Goal: Task Accomplishment & Management: Complete application form

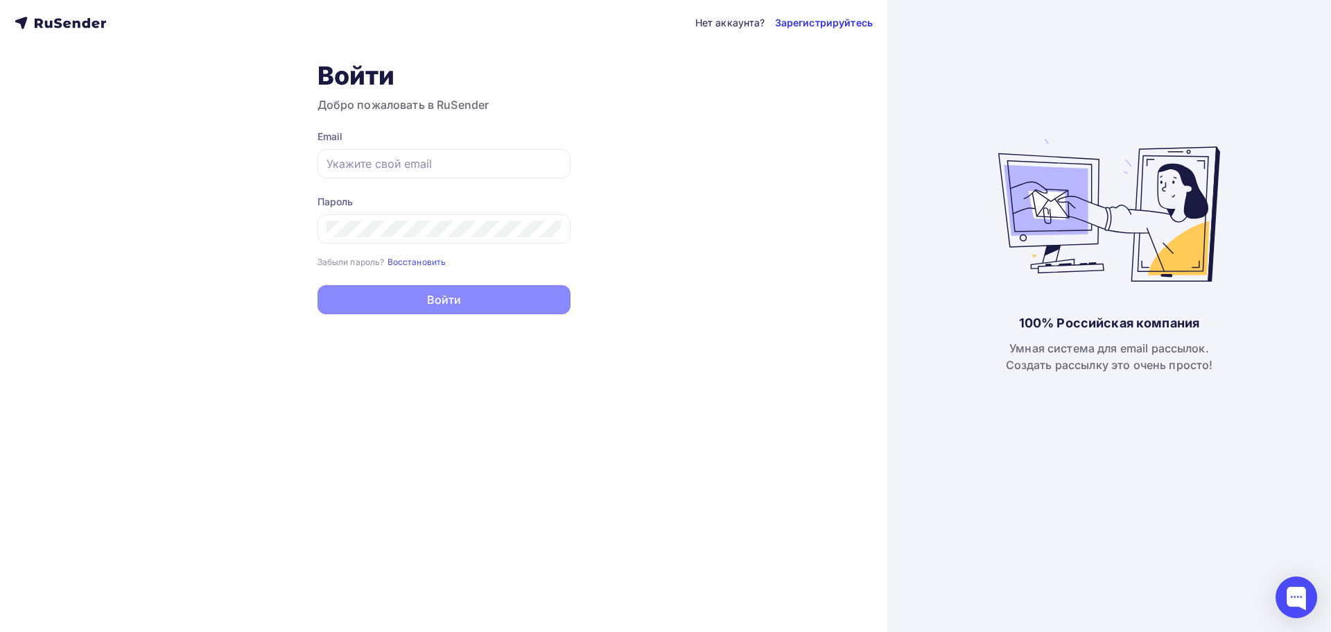
click at [820, 22] on link "Зарегистрируйтесь" at bounding box center [824, 23] width 98 height 14
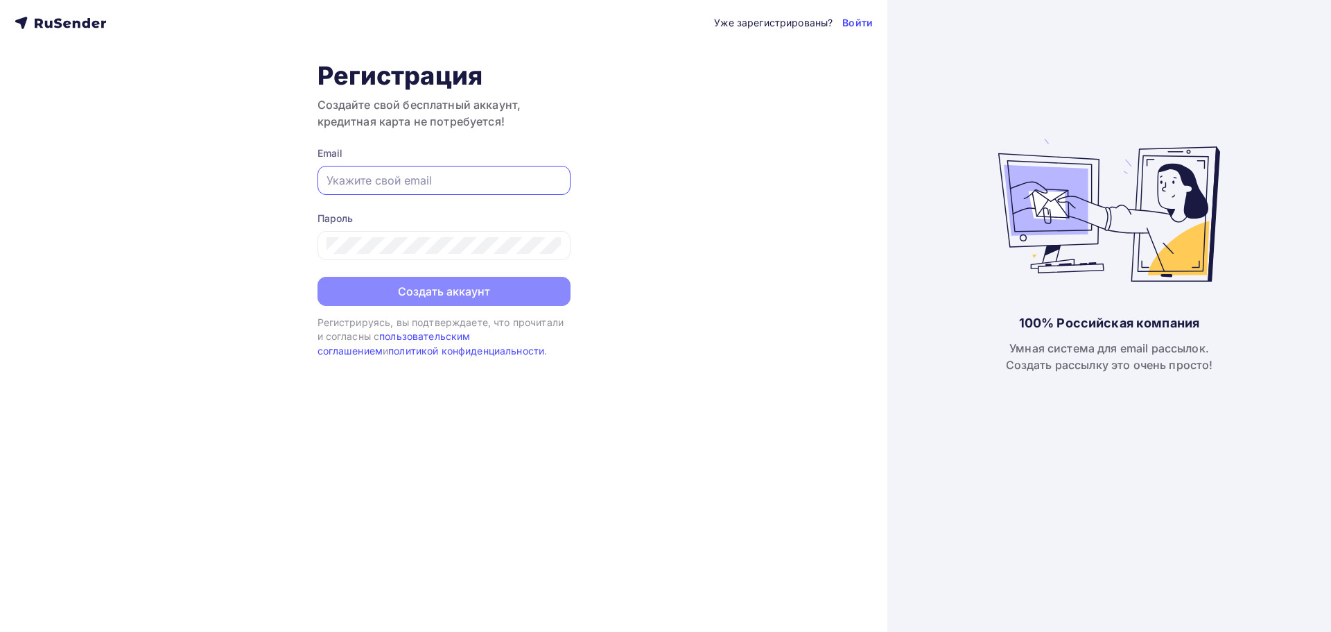
click at [414, 178] on input "text" at bounding box center [444, 180] width 235 height 17
paste input "[EMAIL_ADDRESS][DOMAIN_NAME]"
type input "[EMAIL_ADDRESS][DOMAIN_NAME]"
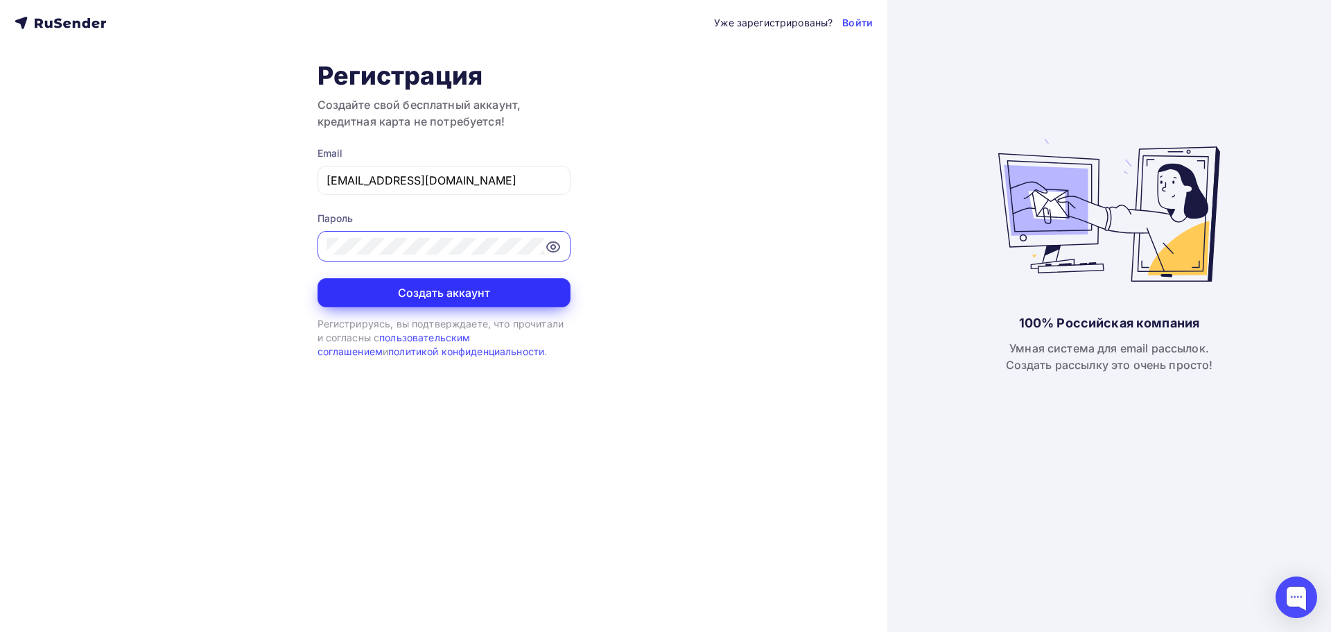
click at [452, 293] on button "Создать аккаунт" at bounding box center [444, 292] width 253 height 29
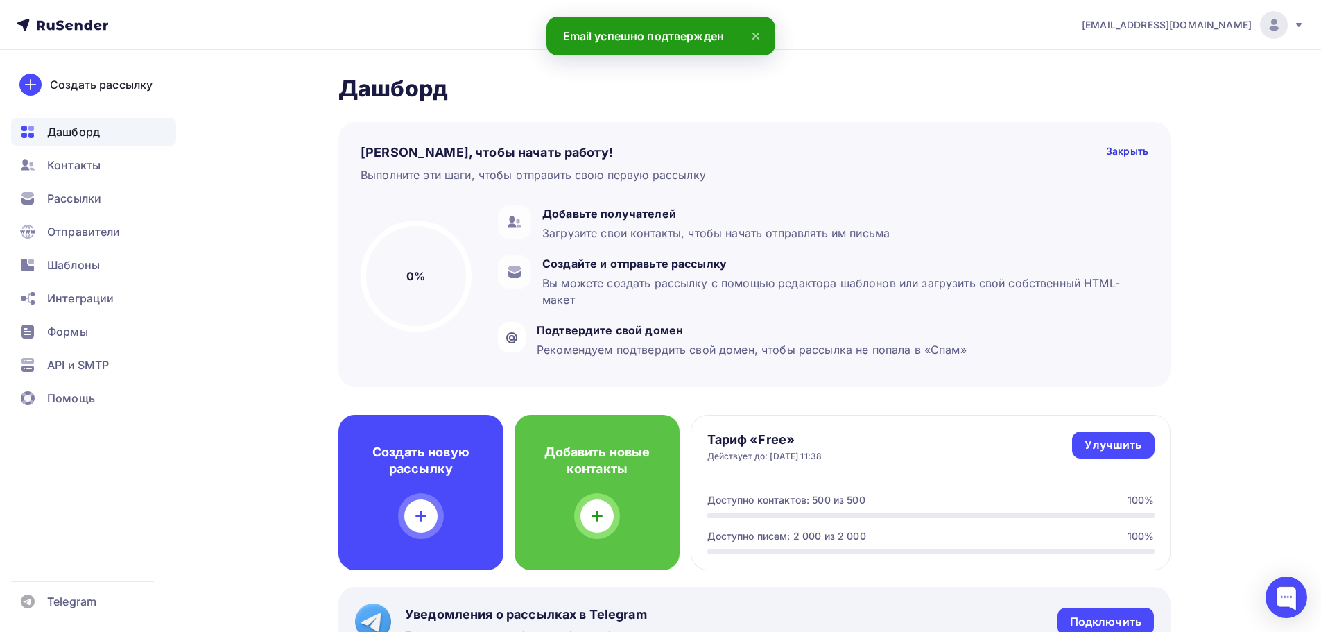
click at [756, 40] on icon at bounding box center [755, 36] width 17 height 17
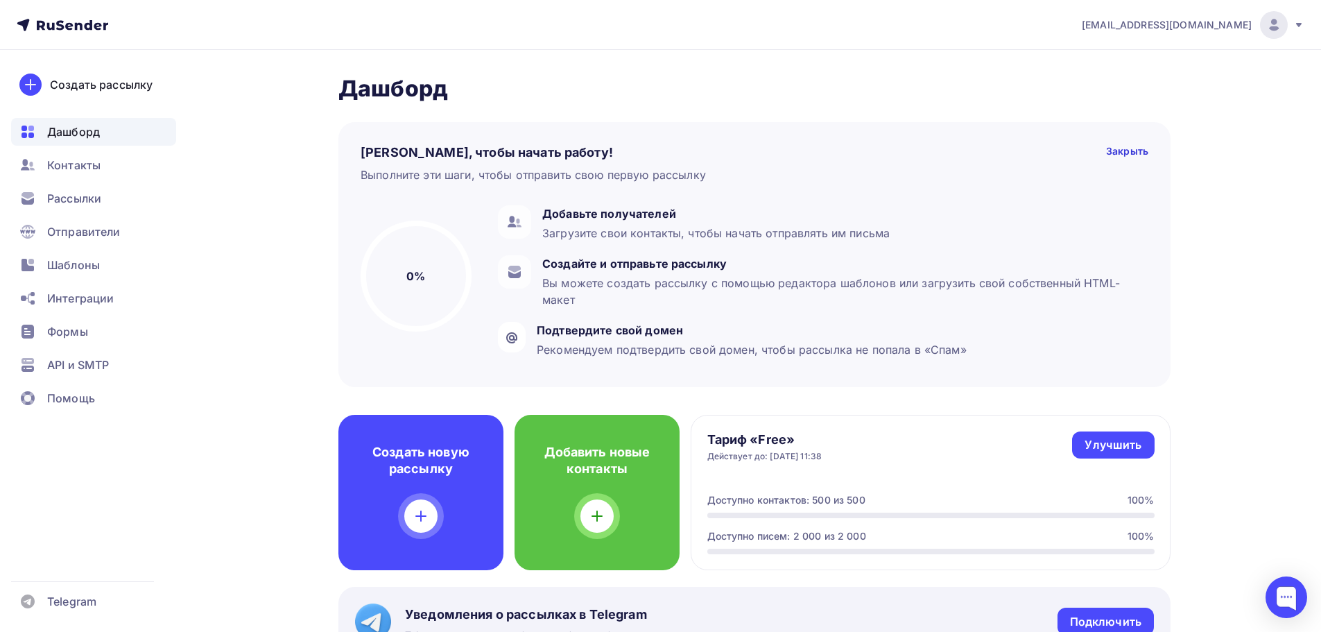
click at [1279, 26] on img at bounding box center [1273, 25] width 17 height 17
click at [83, 232] on span "Отправители" at bounding box center [83, 231] width 73 height 17
